Goal: Obtain resource: Obtain resource

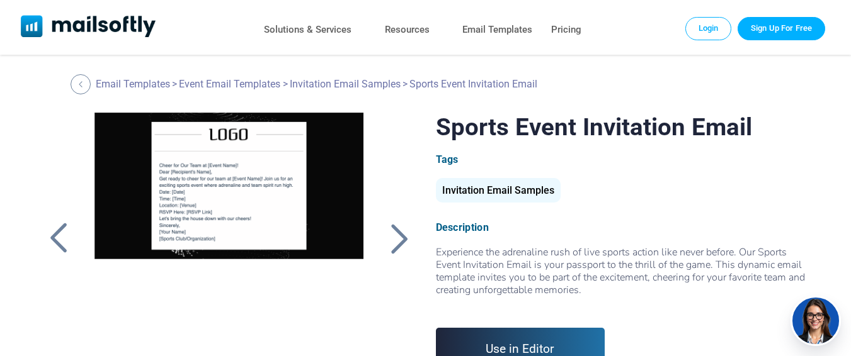
click at [502, 196] on div "Invitation Email Samples" at bounding box center [498, 190] width 125 height 25
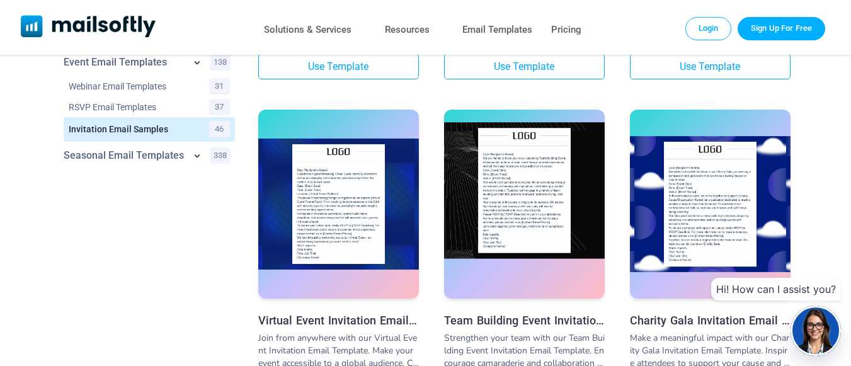
scroll to position [441, 0]
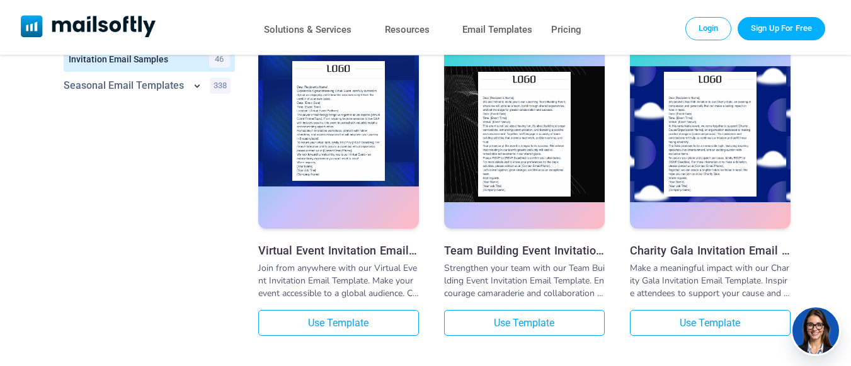
click at [362, 165] on img at bounding box center [338, 121] width 161 height 132
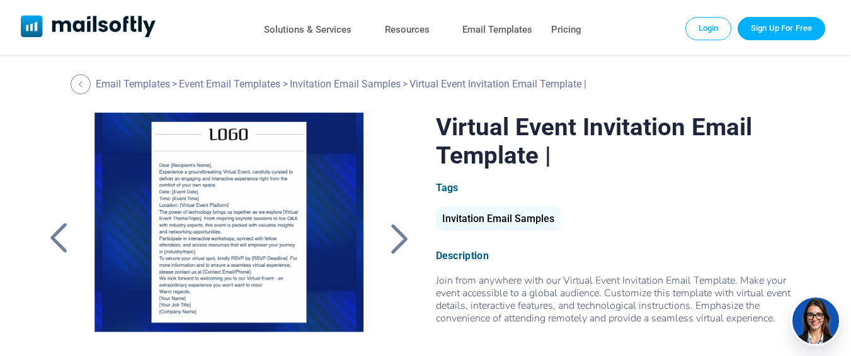
click at [402, 235] on div at bounding box center [398, 238] width 31 height 33
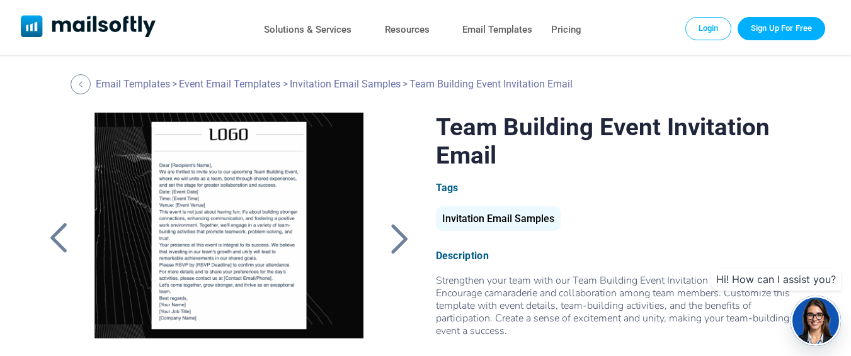
click at [66, 227] on div at bounding box center [58, 238] width 31 height 33
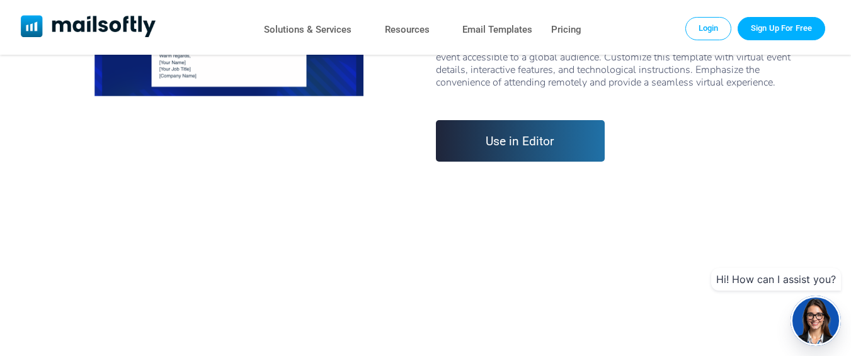
scroll to position [252, 0]
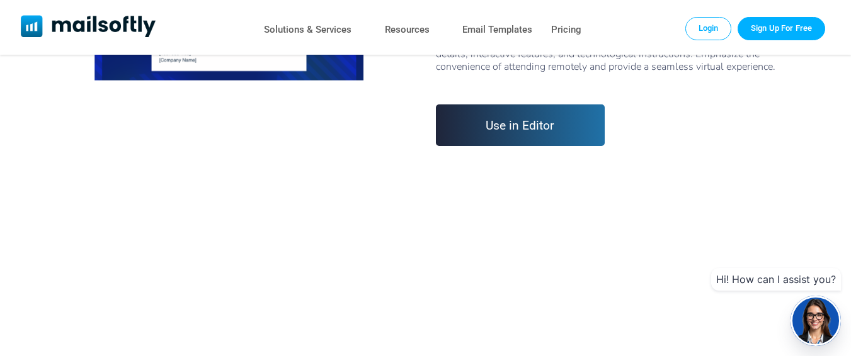
click at [496, 137] on link "Use in Editor" at bounding box center [520, 126] width 169 height 42
